Goal: Transaction & Acquisition: Purchase product/service

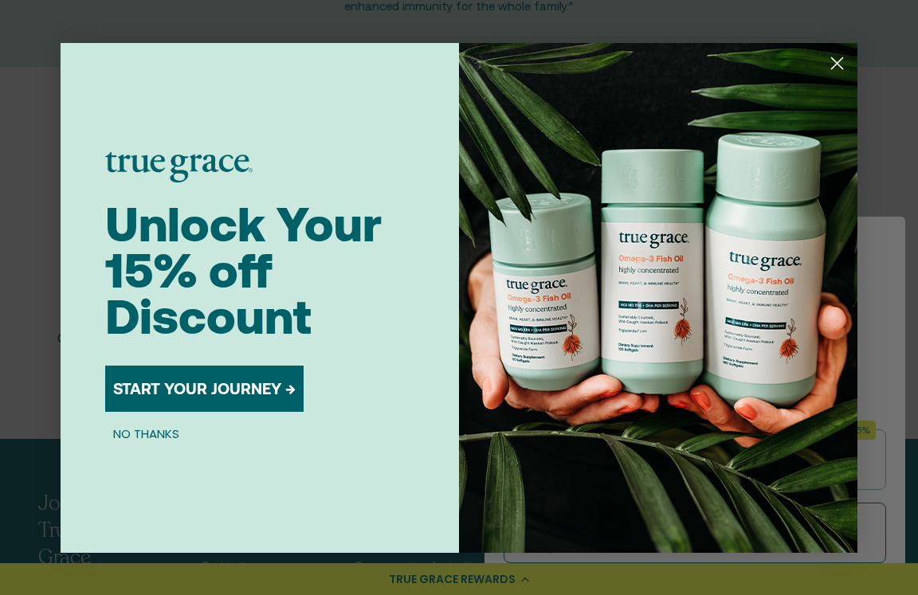
click at [136, 440] on button "NO THANKS" at bounding box center [146, 434] width 82 height 19
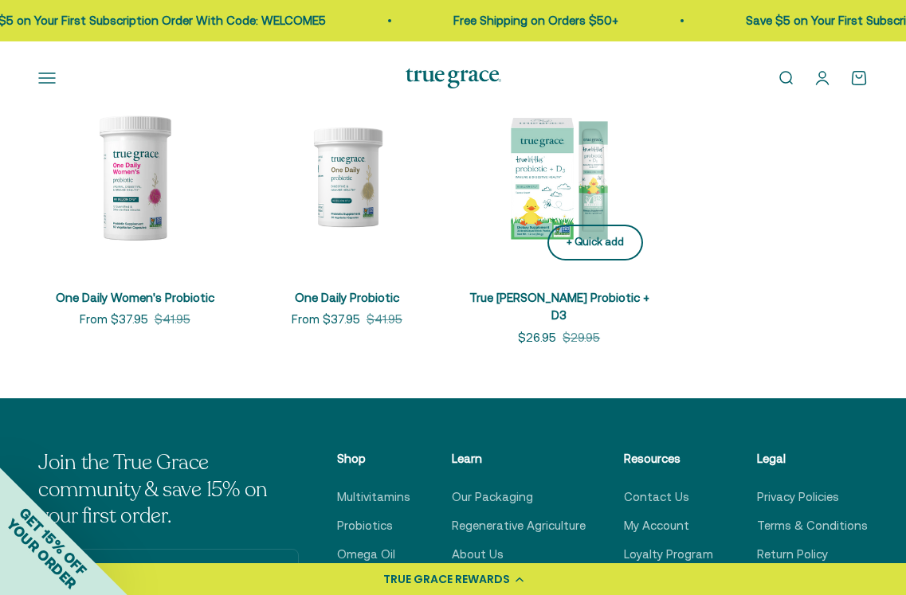
click at [591, 261] on button "+ Quick add" at bounding box center [595, 243] width 96 height 36
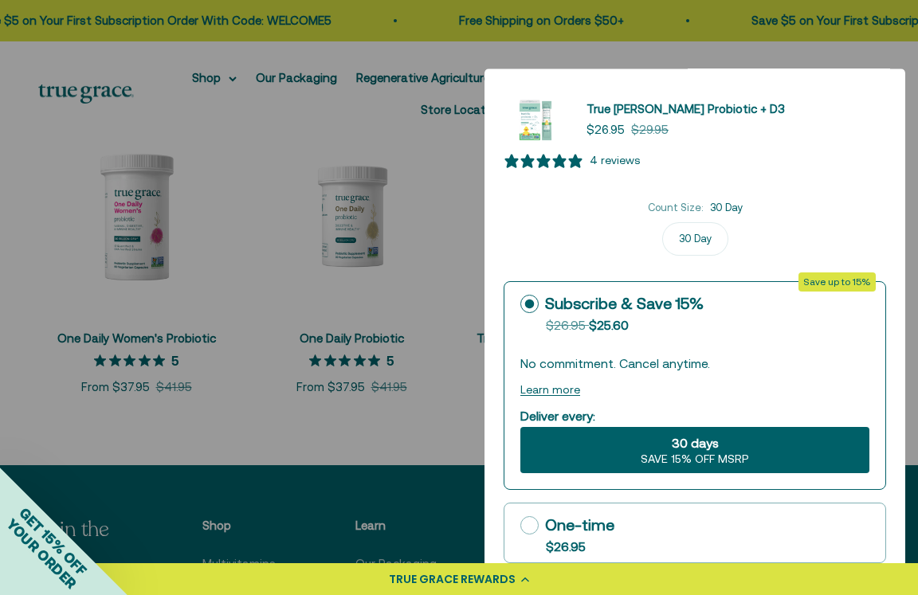
click at [700, 251] on label "30 Day" at bounding box center [695, 238] width 66 height 33
click at [696, 222] on input "30 Day" at bounding box center [695, 222] width 1 height 1
click at [680, 457] on span "SAVE 15% OFF MSRP" at bounding box center [695, 460] width 108 height 14
click at [520, 427] on input "30 days SAVE 15% OFF MSRP" at bounding box center [520, 426] width 1 height 1
click at [343, 220] on div at bounding box center [459, 297] width 918 height 595
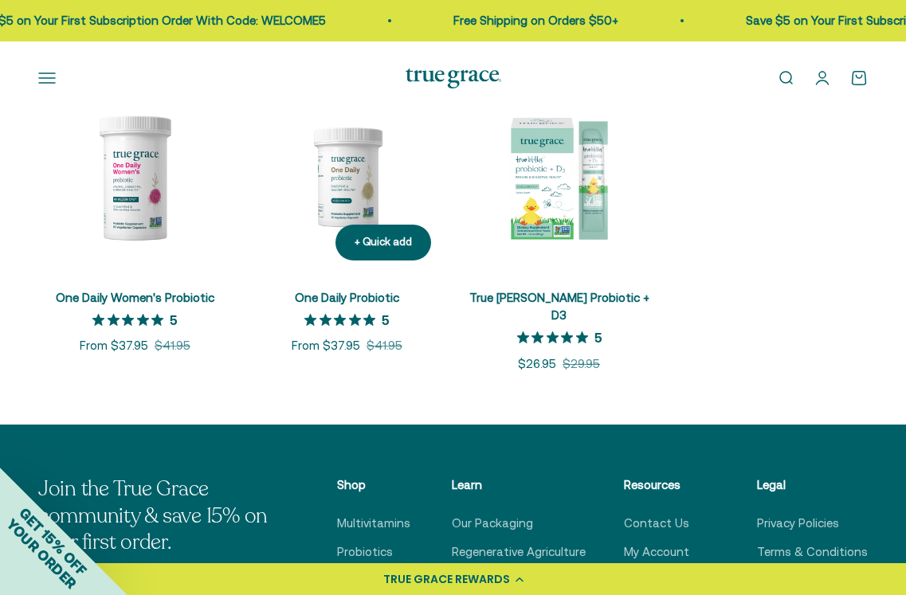
click at [357, 201] on img at bounding box center [346, 176] width 193 height 193
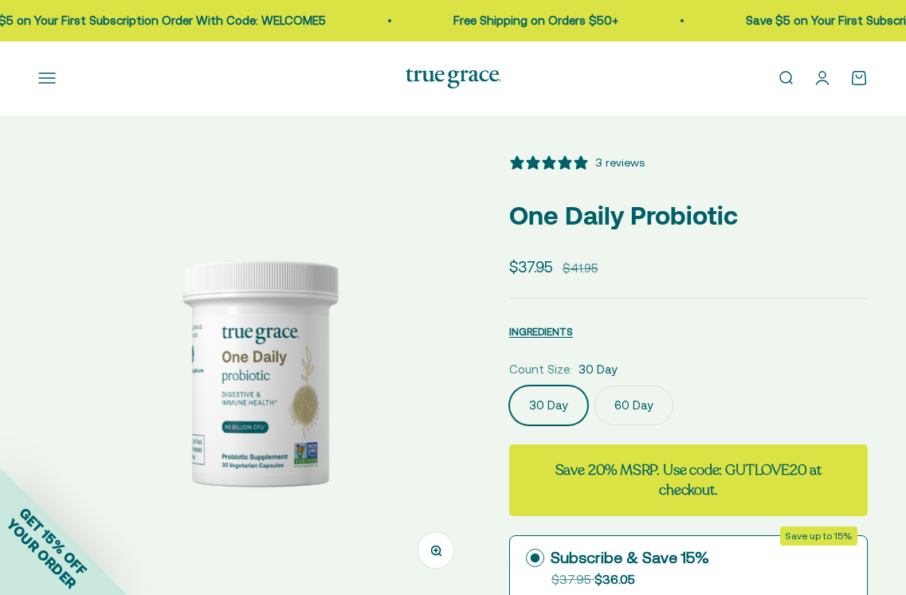
select select "3"
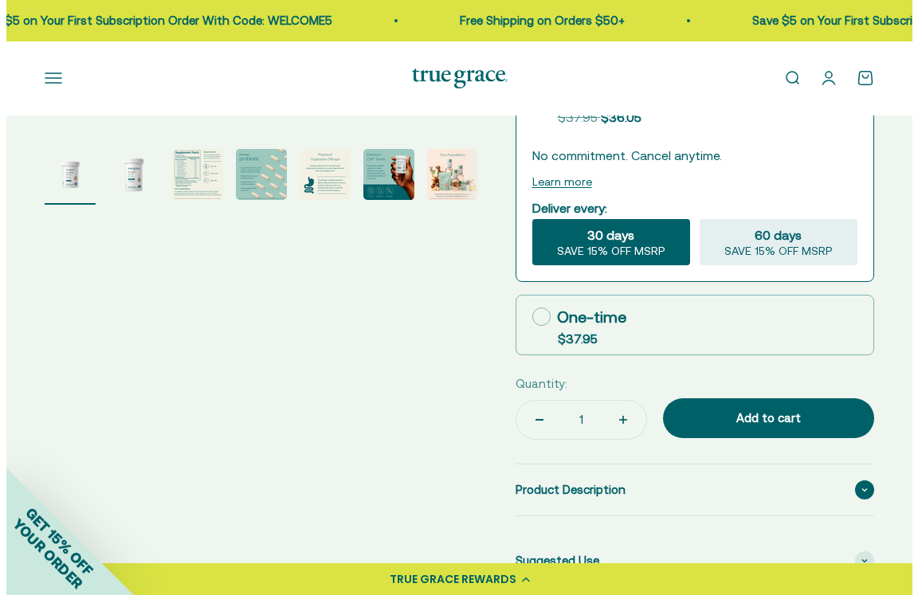
scroll to position [637, 0]
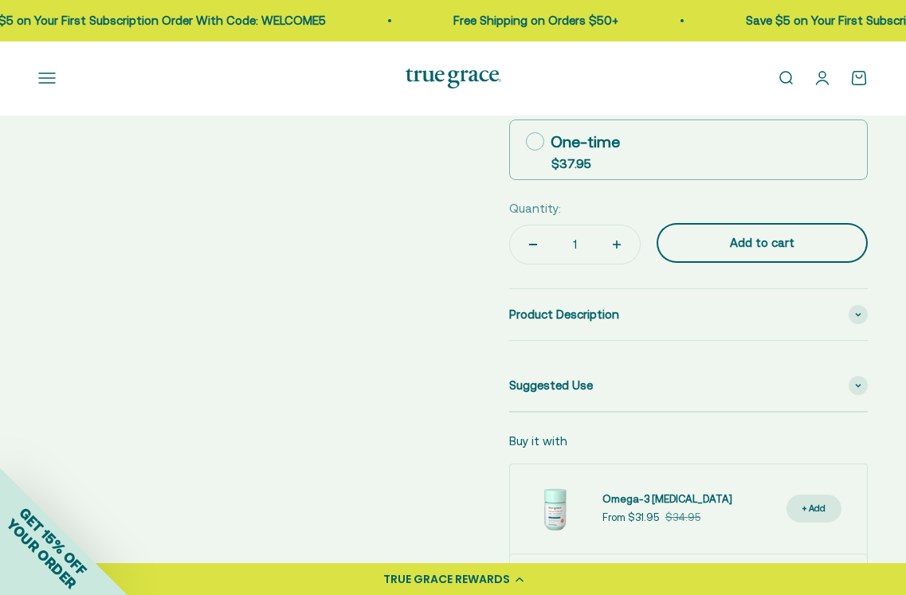
click at [744, 253] on div "Add to cart" at bounding box center [761, 242] width 147 height 19
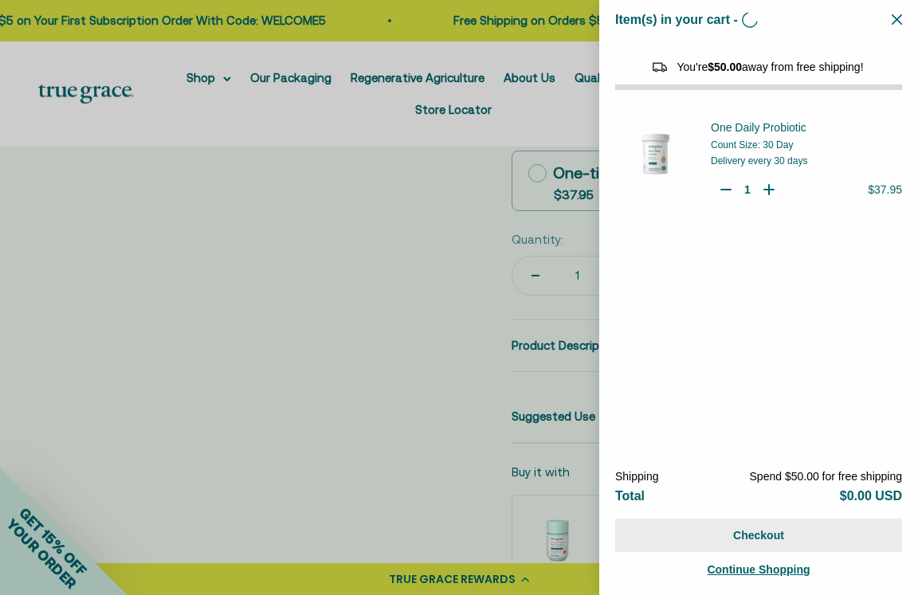
click at [809, 535] on button "Checkout" at bounding box center [758, 535] width 287 height 33
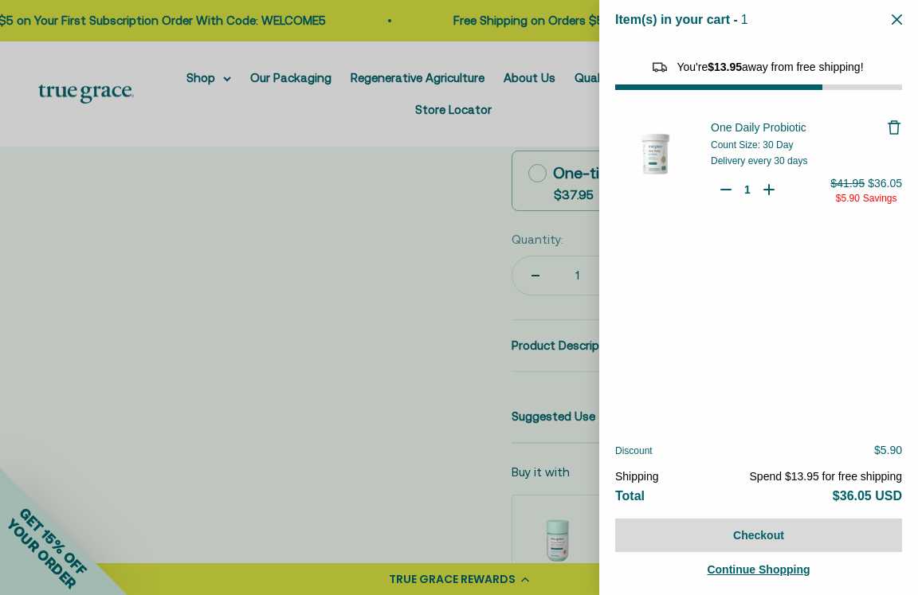
select select "44878154563798"
select select "40055698129088"
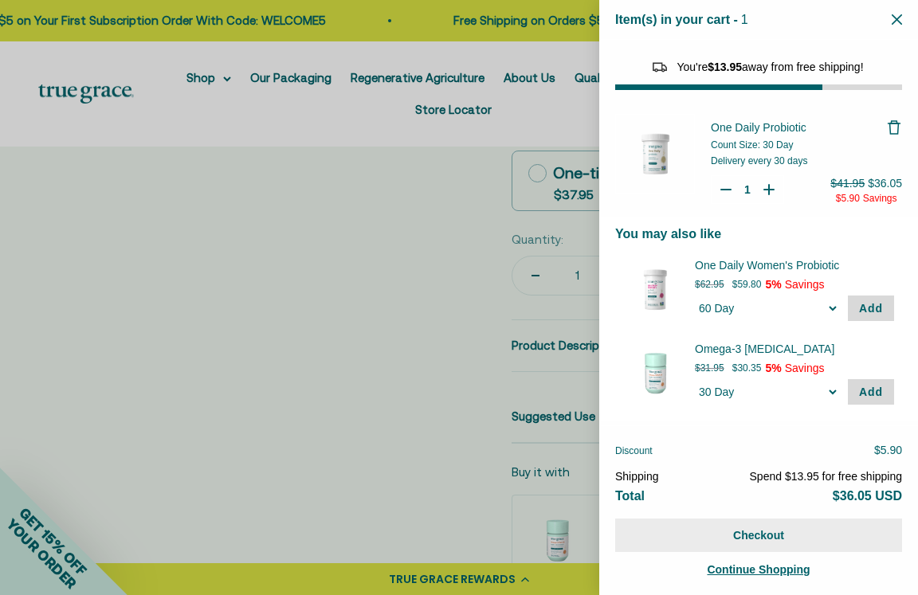
click at [714, 535] on button "Checkout" at bounding box center [758, 535] width 287 height 33
